Goal: Task Accomplishment & Management: Complete application form

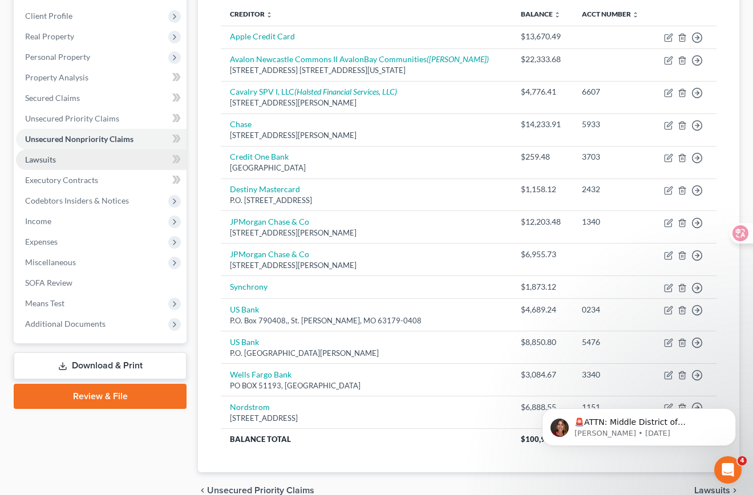
scroll to position [211, 0]
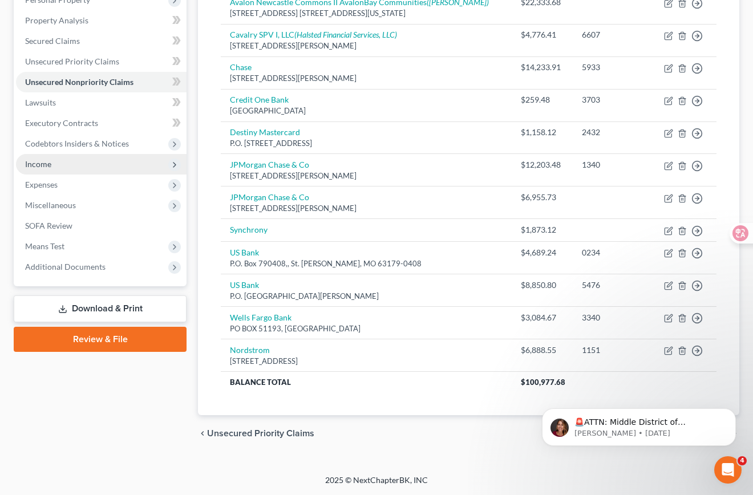
click at [118, 168] on span "Income" at bounding box center [101, 164] width 170 height 21
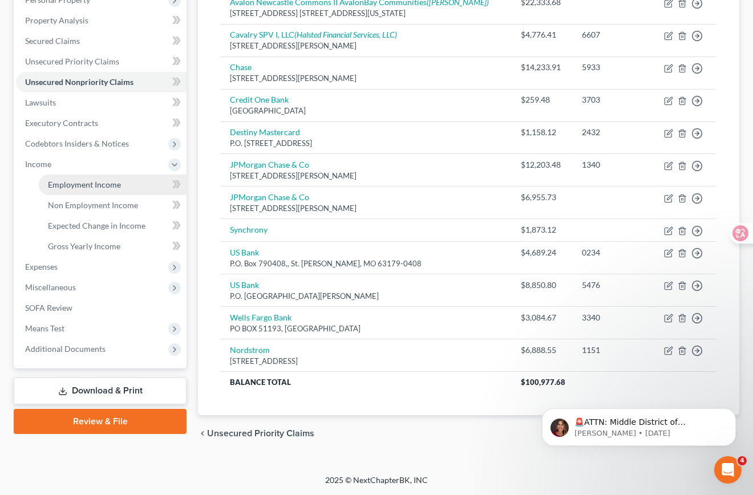
click at [117, 186] on span "Employment Income" at bounding box center [84, 185] width 73 height 10
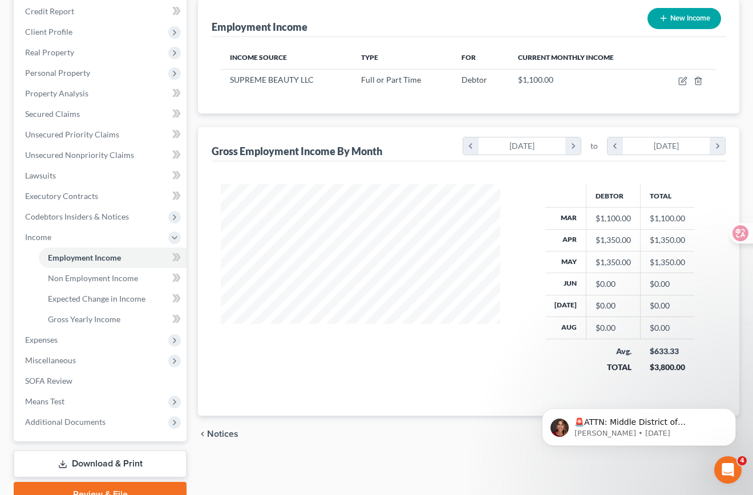
scroll to position [193, 0]
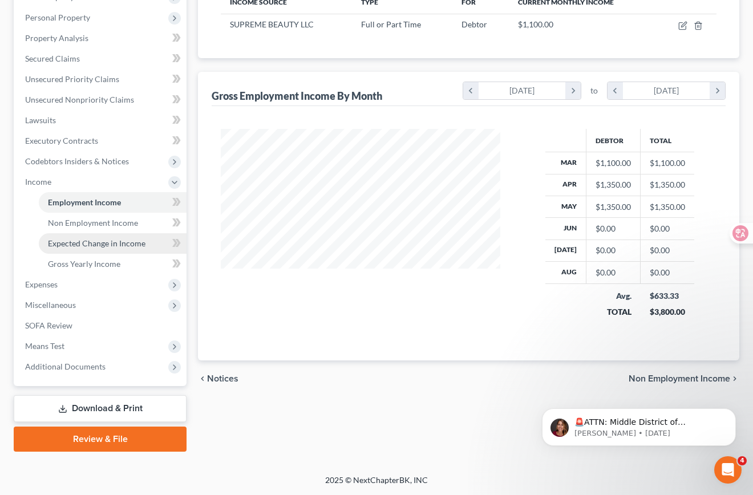
click at [118, 242] on span "Expected Change in Income" at bounding box center [96, 243] width 97 height 10
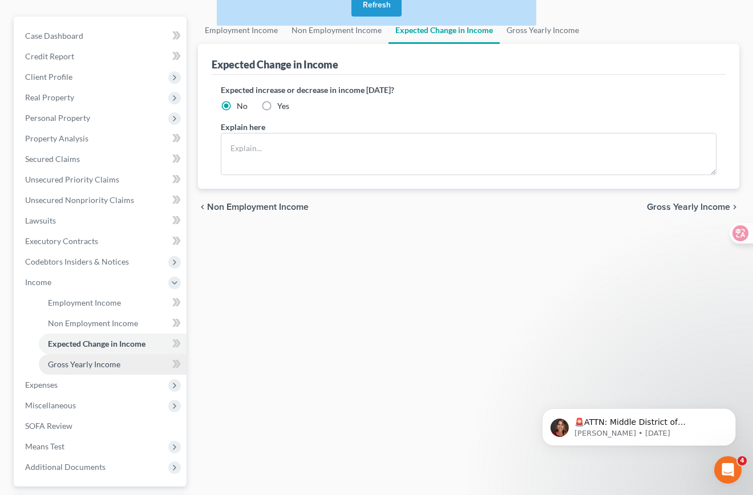
click at [130, 359] on link "Gross Yearly Income" at bounding box center [113, 364] width 148 height 21
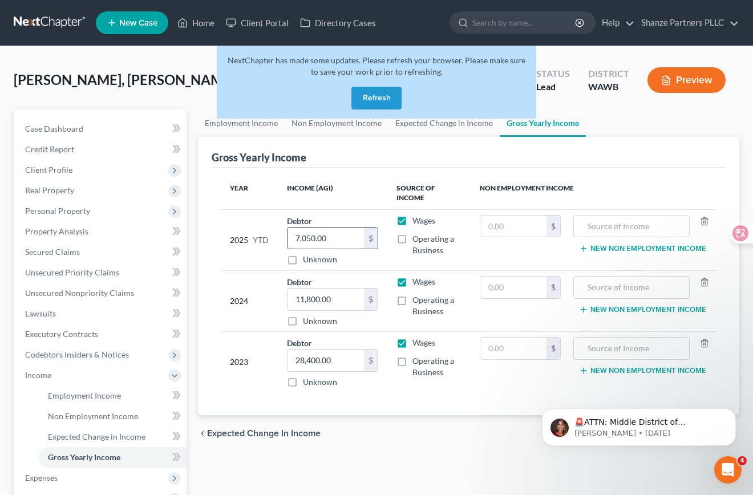
click at [330, 235] on input "7,050.00" at bounding box center [325, 238] width 76 height 22
type input "6,000"
click at [443, 124] on div "NextChapter has made some updates. Please refresh your browser. Please make sur…" at bounding box center [376, 87] width 319 height 82
click at [447, 123] on div "NextChapter has made some updates. Please refresh your browser. Please make sur…" at bounding box center [376, 87] width 319 height 82
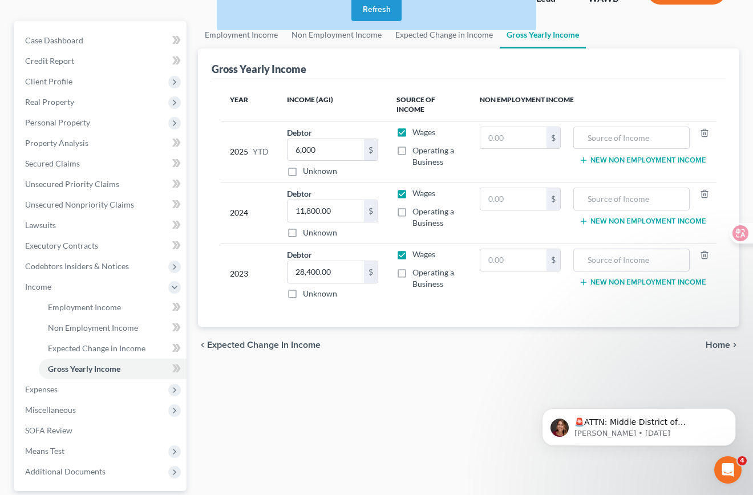
scroll to position [193, 0]
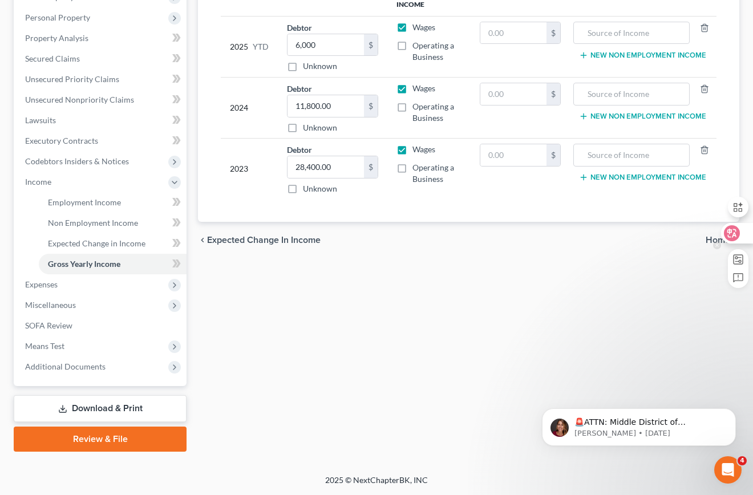
click at [713, 241] on div at bounding box center [717, 245] width 8 height 15
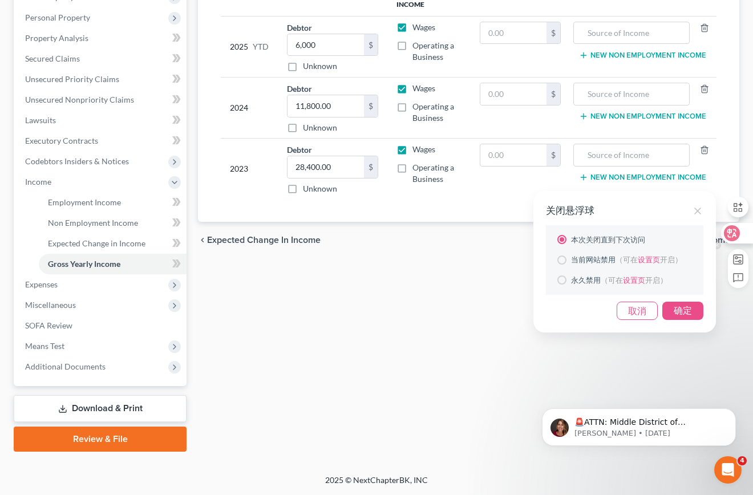
click at [697, 209] on icon at bounding box center [697, 210] width 11 height 11
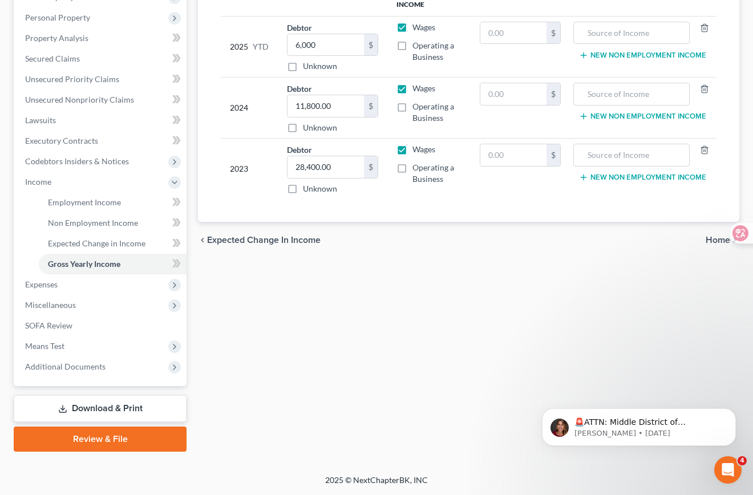
click at [234, 241] on span "Expected Change in Income" at bounding box center [263, 239] width 113 height 9
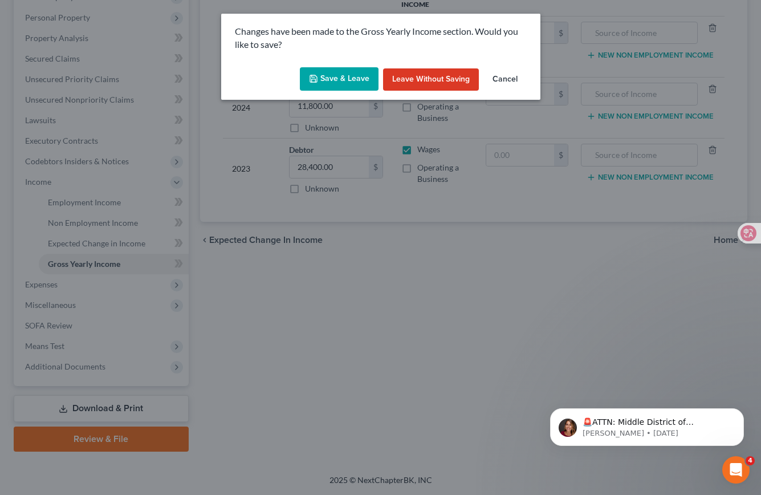
click at [335, 74] on button "Save & Leave" at bounding box center [339, 79] width 79 height 24
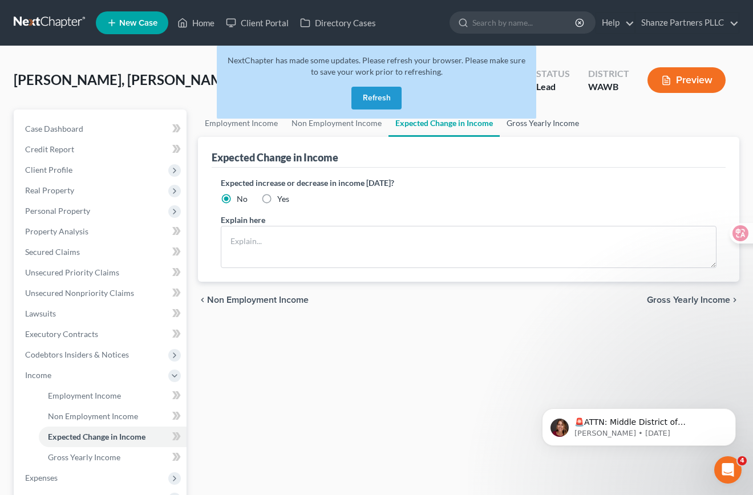
click at [548, 124] on link "Gross Yearly Income" at bounding box center [542, 122] width 86 height 27
